Goal: Task Accomplishment & Management: Complete application form

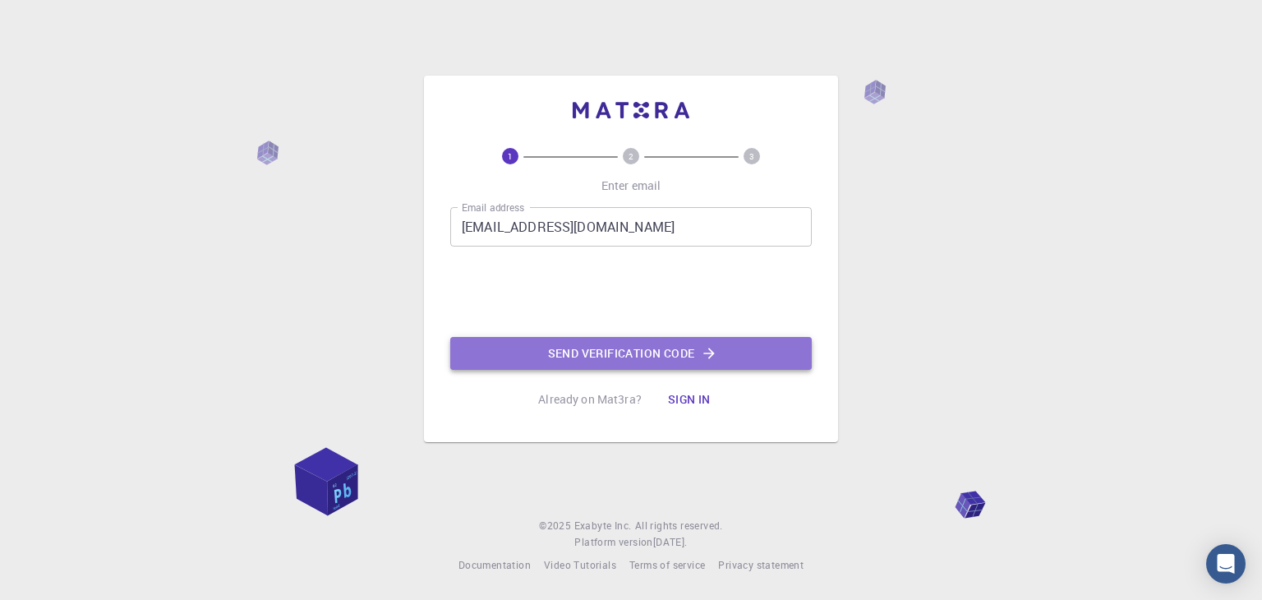
click at [578, 349] on button "Send verification code" at bounding box center [630, 353] width 361 height 33
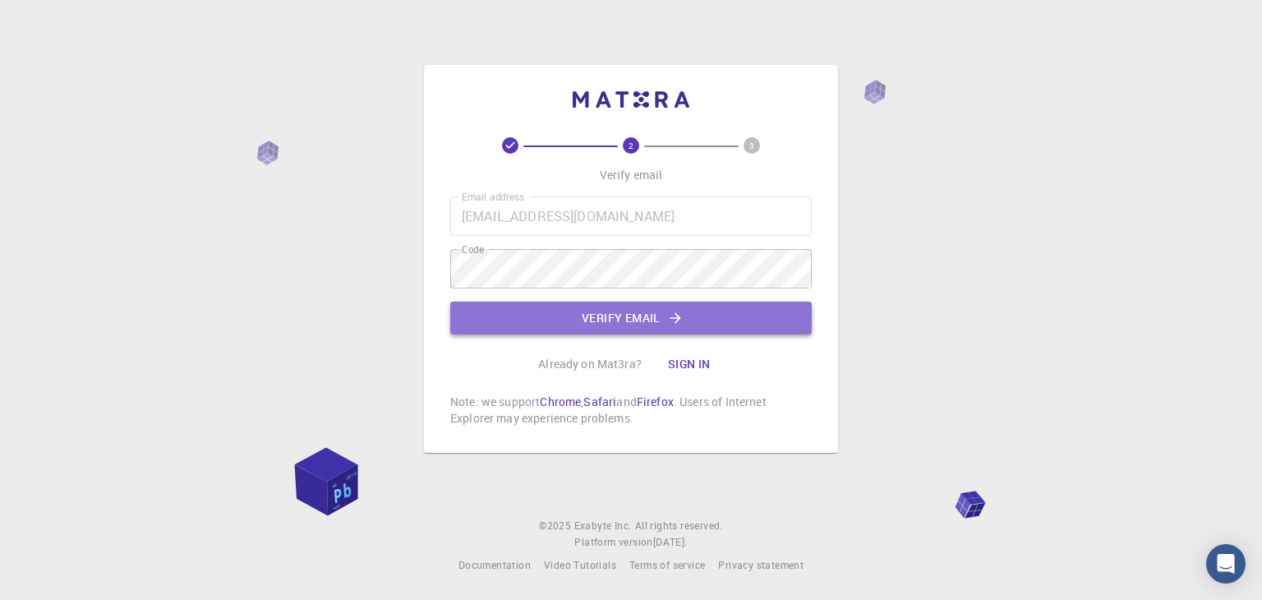
click at [624, 316] on button "Verify email" at bounding box center [630, 317] width 361 height 33
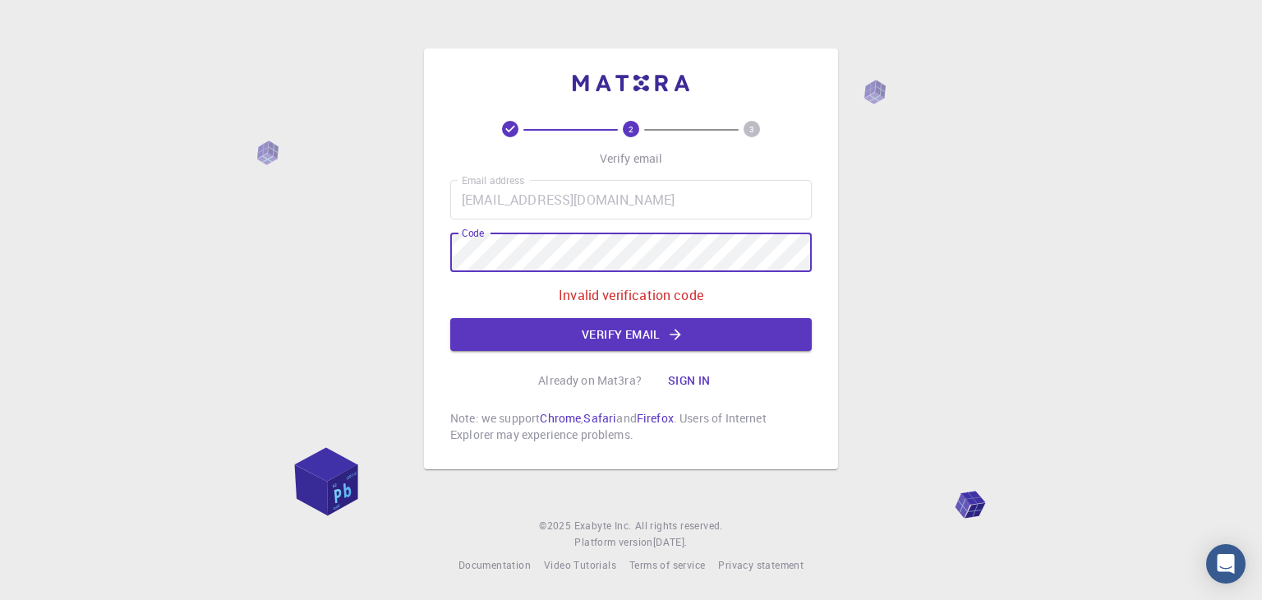
click at [526, 301] on div "Email address [EMAIL_ADDRESS][DOMAIN_NAME] Email address Code Code Invalid veri…" at bounding box center [630, 265] width 361 height 171
click at [631, 297] on p "Invalid verification code" at bounding box center [631, 295] width 145 height 20
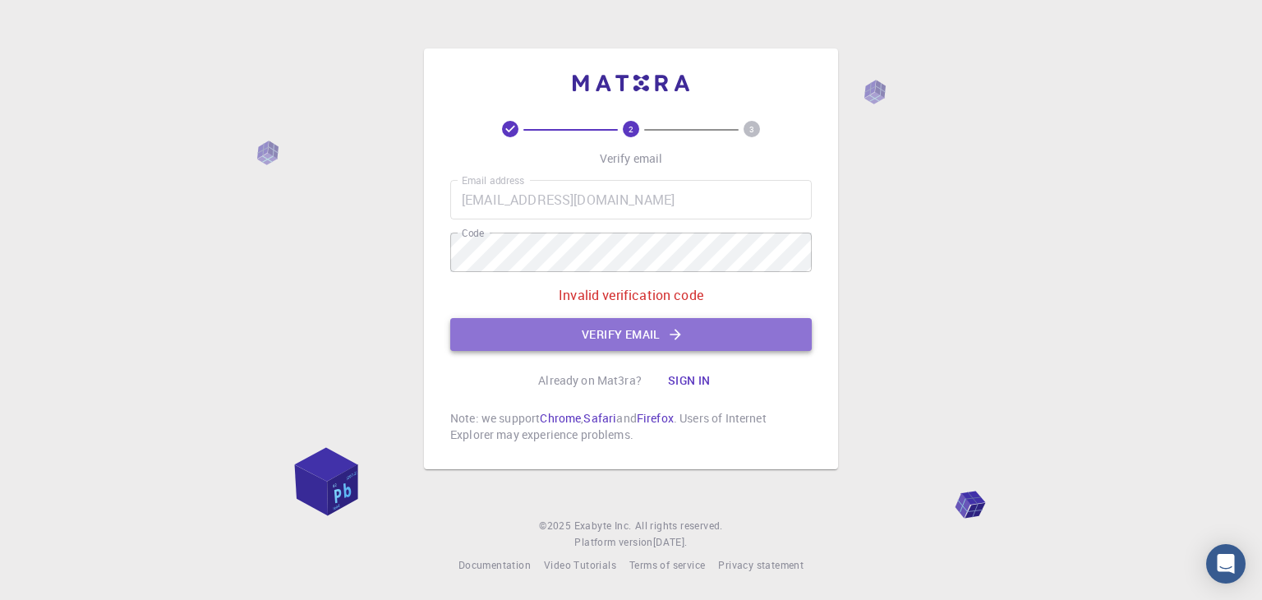
click at [630, 333] on button "Verify email" at bounding box center [630, 334] width 361 height 33
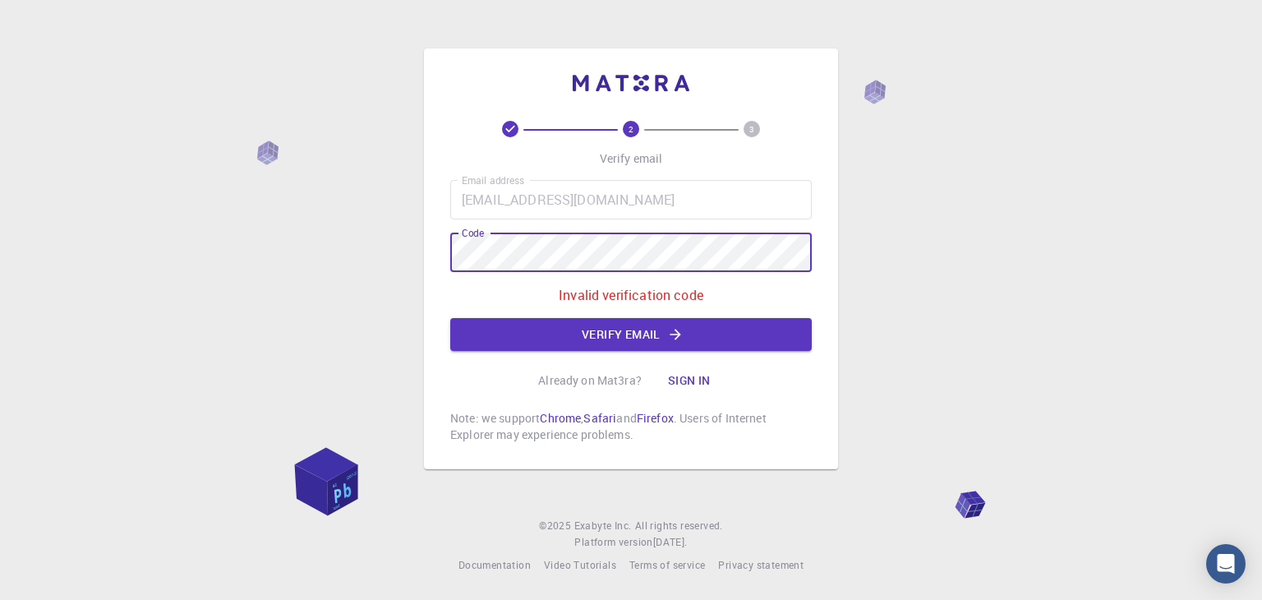
click at [860, 267] on div "2 3 Verify email Email address [EMAIL_ADDRESS][DOMAIN_NAME] Email address Code …" at bounding box center [631, 300] width 1262 height 600
click at [411, 256] on div "2 3 Verify email Email address [EMAIL_ADDRESS][DOMAIN_NAME] Email address Code …" at bounding box center [631, 300] width 1262 height 600
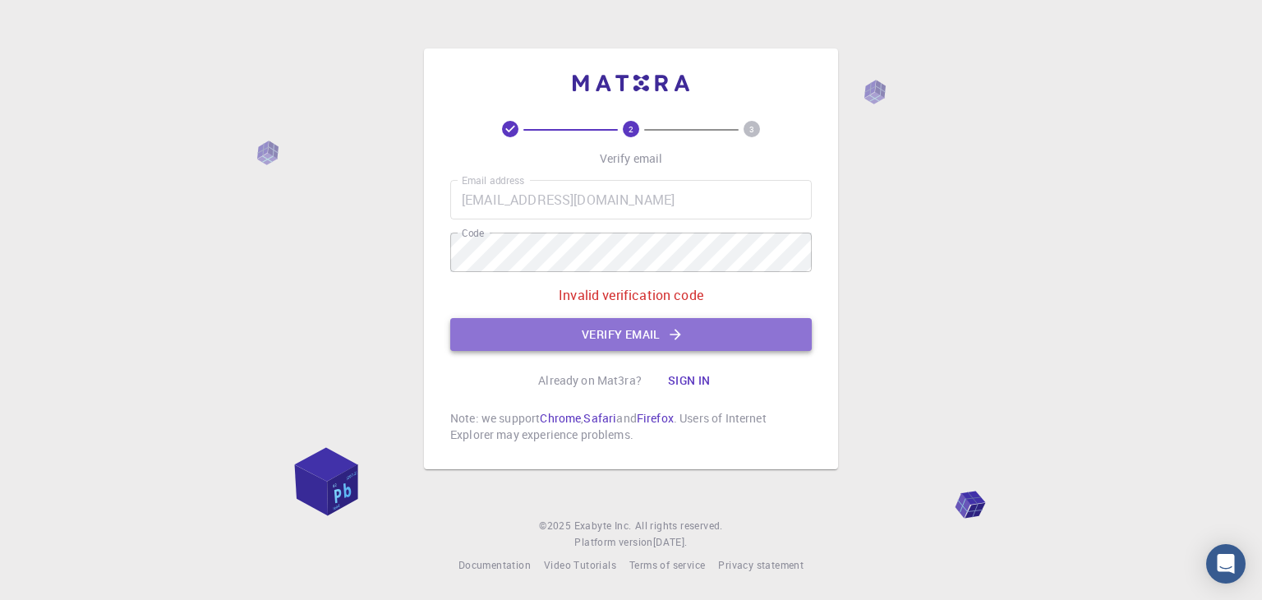
click at [585, 333] on button "Verify email" at bounding box center [630, 334] width 361 height 33
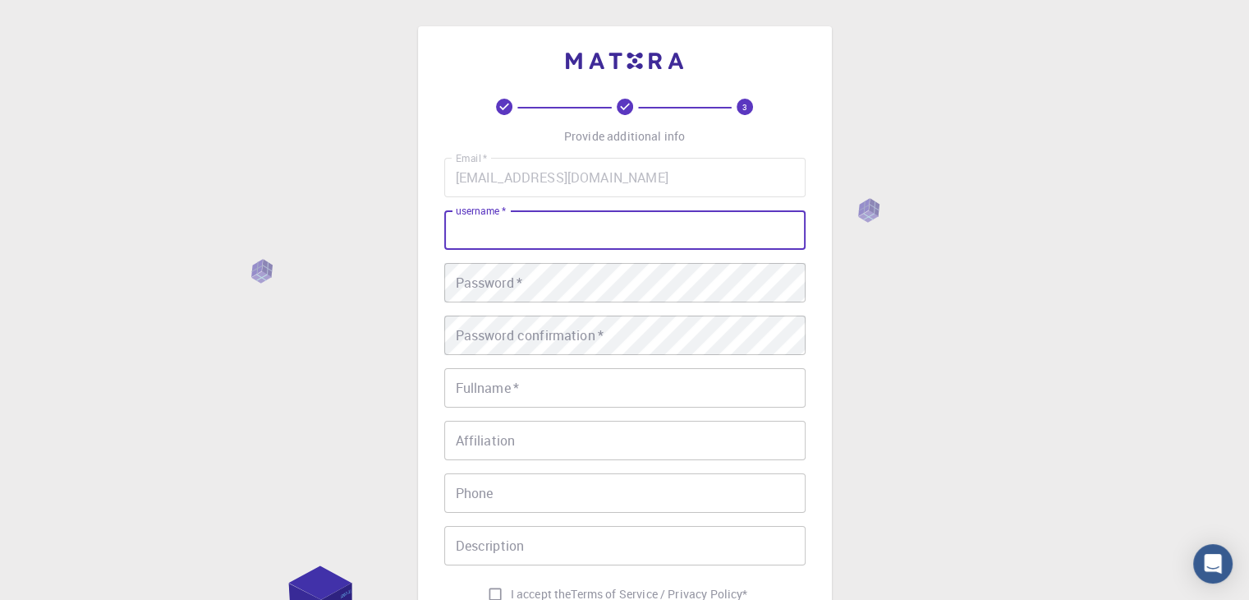
click at [529, 232] on input "username   *" at bounding box center [624, 229] width 361 height 39
type input "Malashi"
click at [920, 284] on div "3 Provide additional info Email   * [EMAIL_ADDRESS][DOMAIN_NAME] Email   * user…" at bounding box center [624, 418] width 1249 height 836
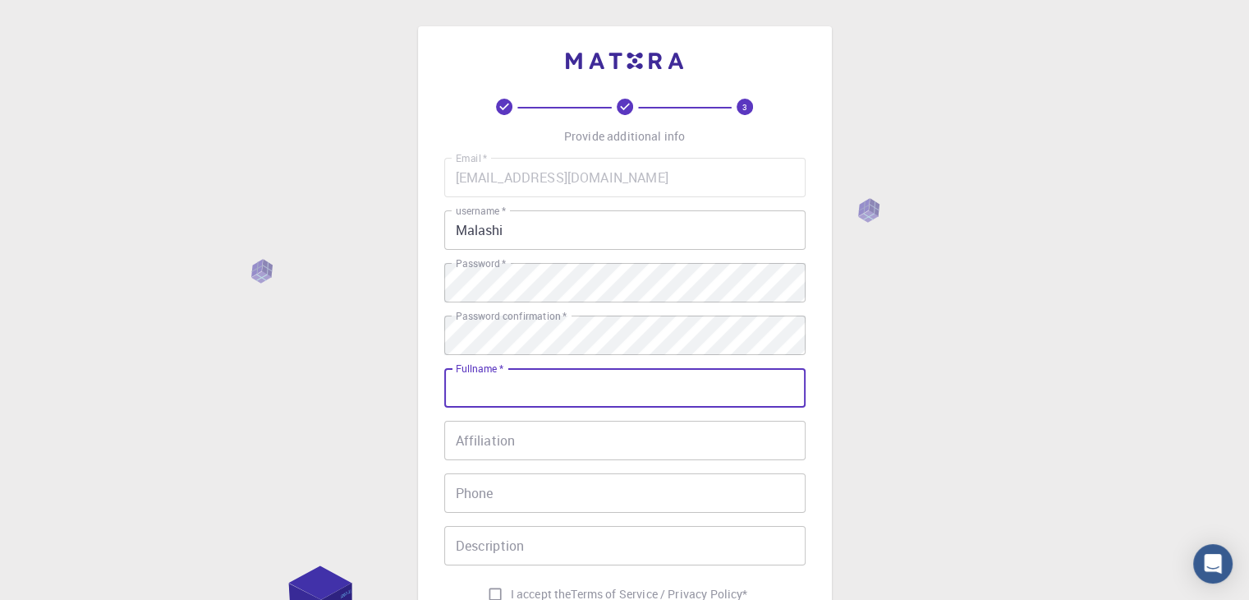
click at [478, 379] on input "Fullname   *" at bounding box center [624, 387] width 361 height 39
type input "[PERSON_NAME]"
type input "0762317989"
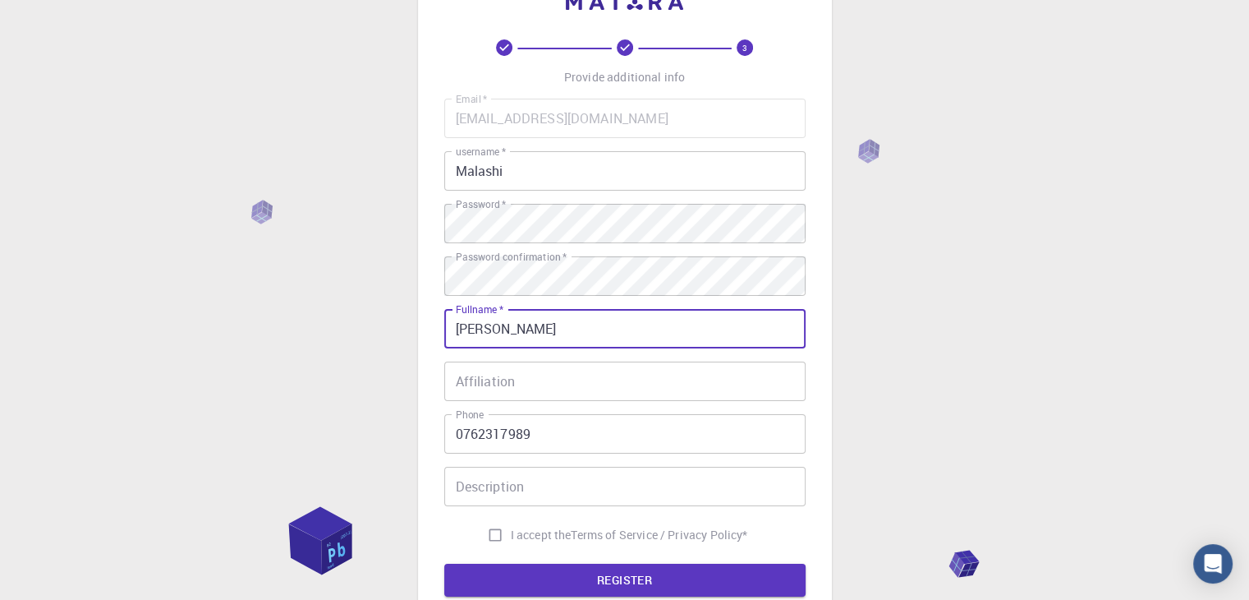
scroll to position [237, 0]
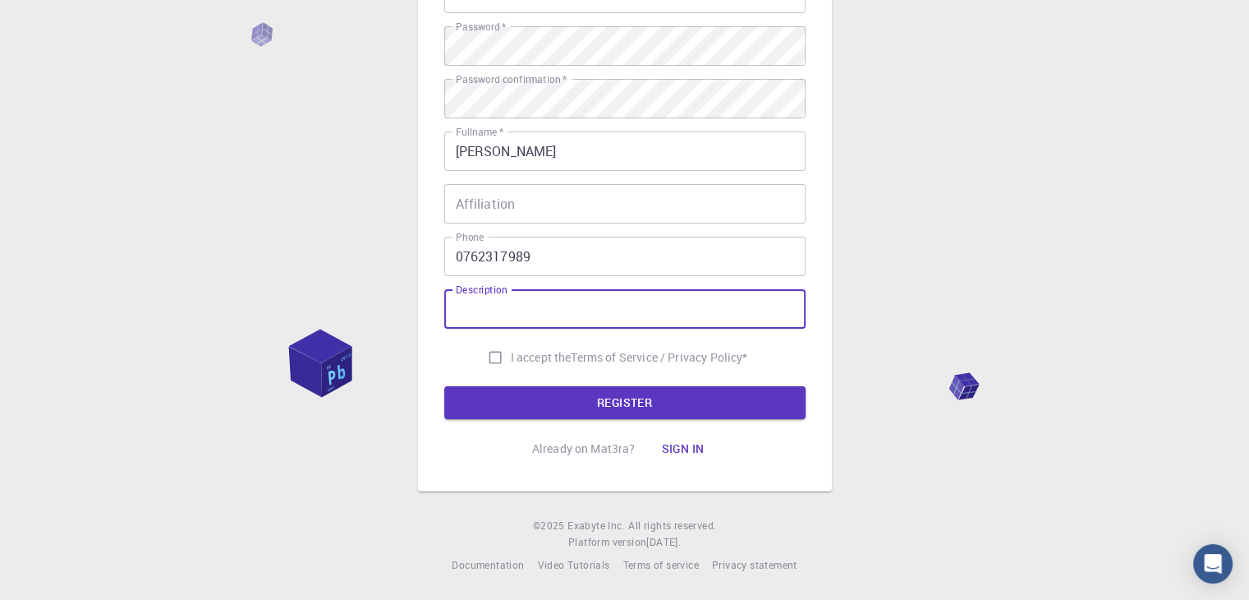
click at [513, 304] on input "Description" at bounding box center [624, 308] width 361 height 39
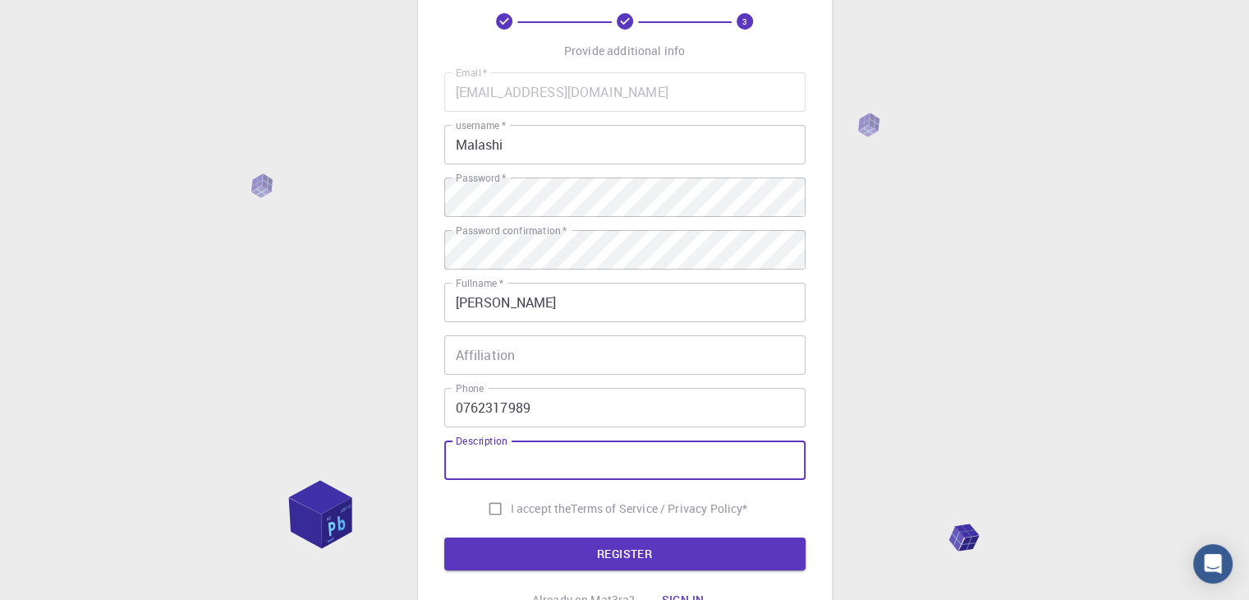
scroll to position [72, 0]
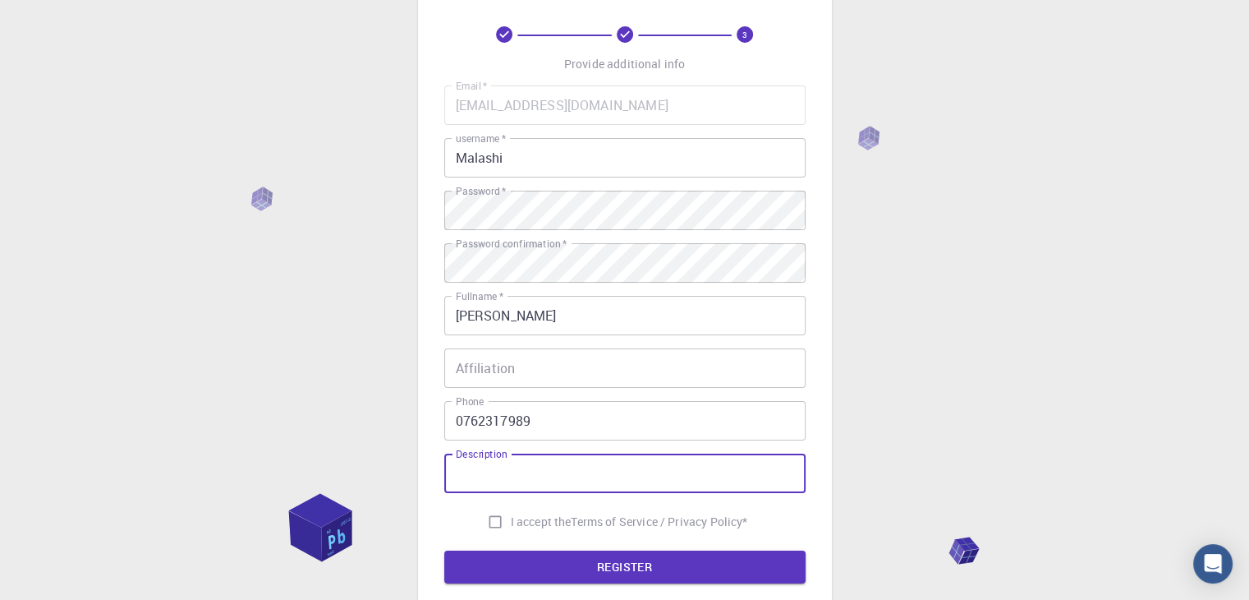
click at [883, 454] on div "3 Provide additional info Email   * [EMAIL_ADDRESS][DOMAIN_NAME] Email   * user…" at bounding box center [624, 346] width 1249 height 836
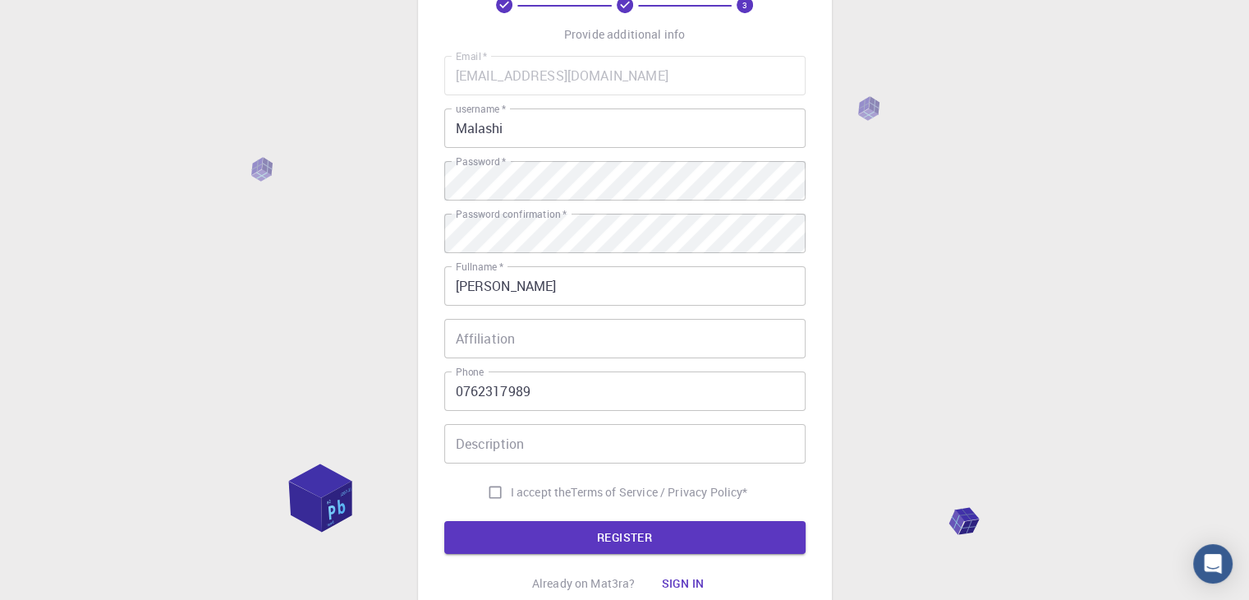
scroll to position [154, 0]
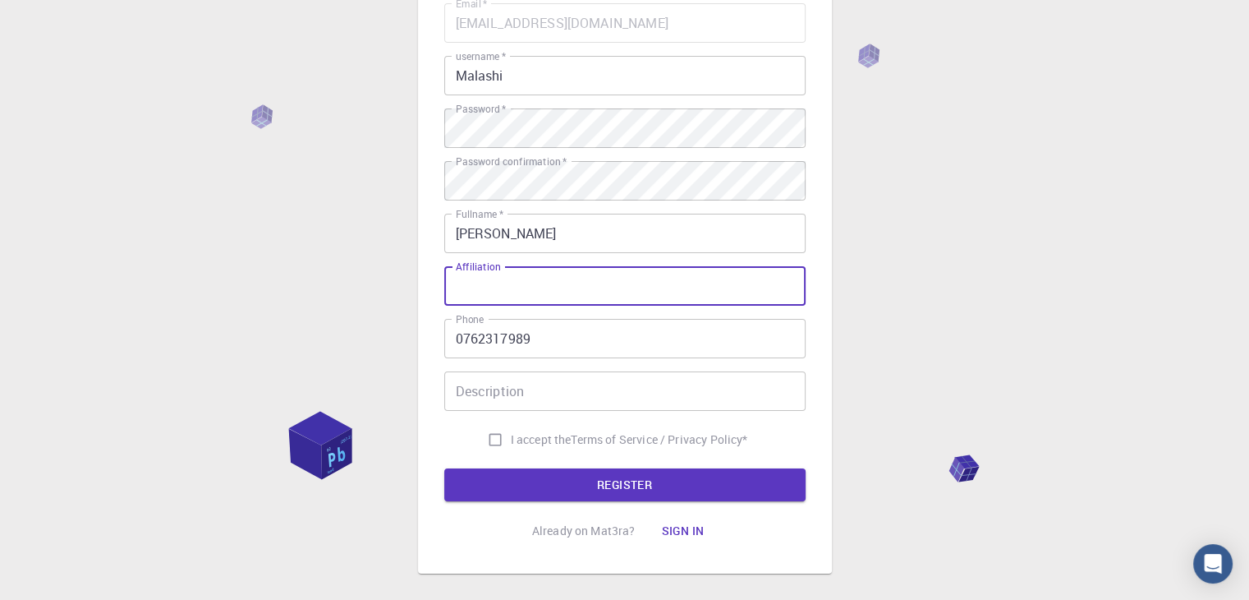
click at [484, 295] on input "Affiliation" at bounding box center [624, 285] width 361 height 39
type input "[GEOGRAPHIC_DATA]"
click at [552, 320] on input "0762317989" at bounding box center [624, 338] width 361 height 39
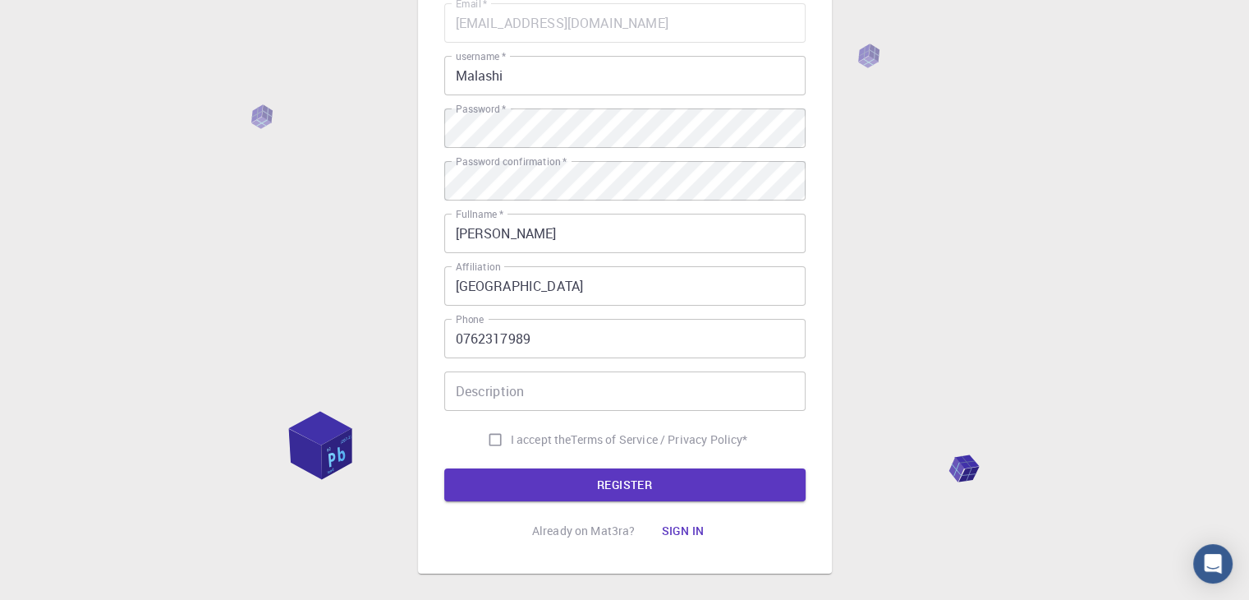
click at [940, 342] on div "3 Provide additional info Email   * [EMAIL_ADDRESS][DOMAIN_NAME] Email   * user…" at bounding box center [624, 264] width 1249 height 836
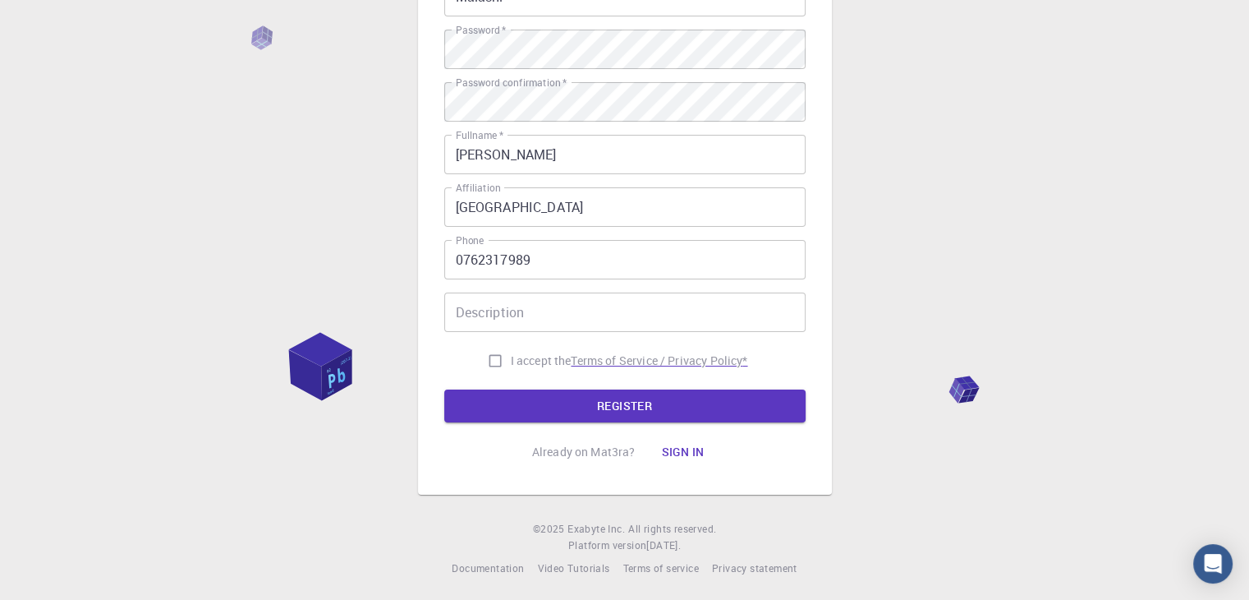
scroll to position [237, 0]
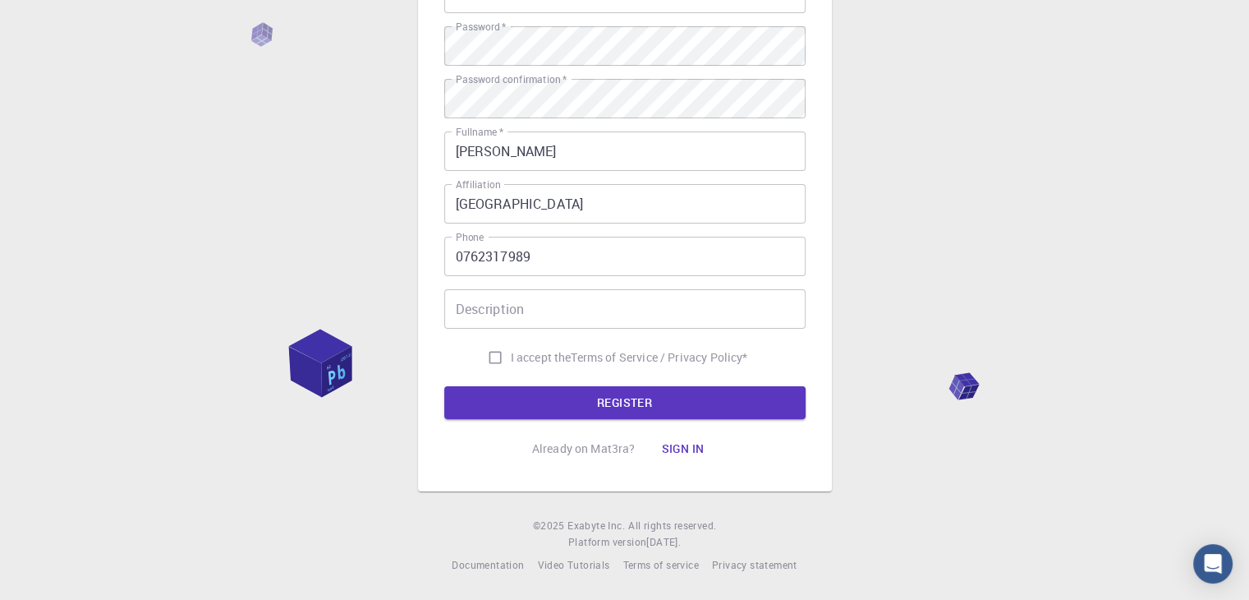
click at [529, 306] on input "Description" at bounding box center [624, 308] width 361 height 39
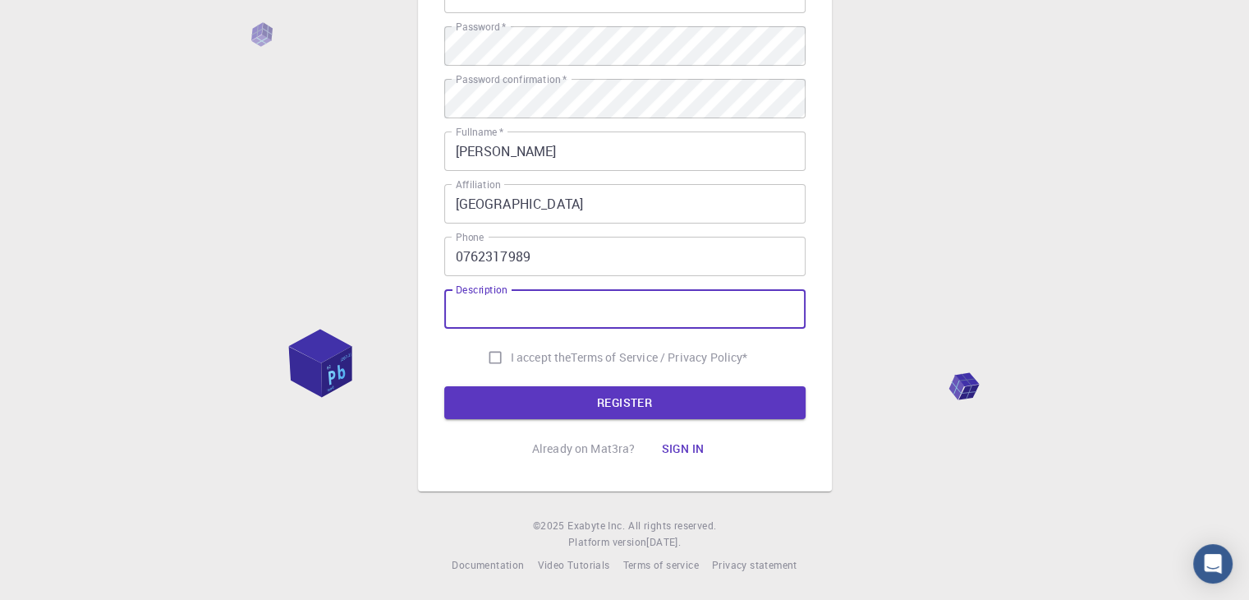
type input "M"
type input "m"
